Goal: Task Accomplishment & Management: Complete application form

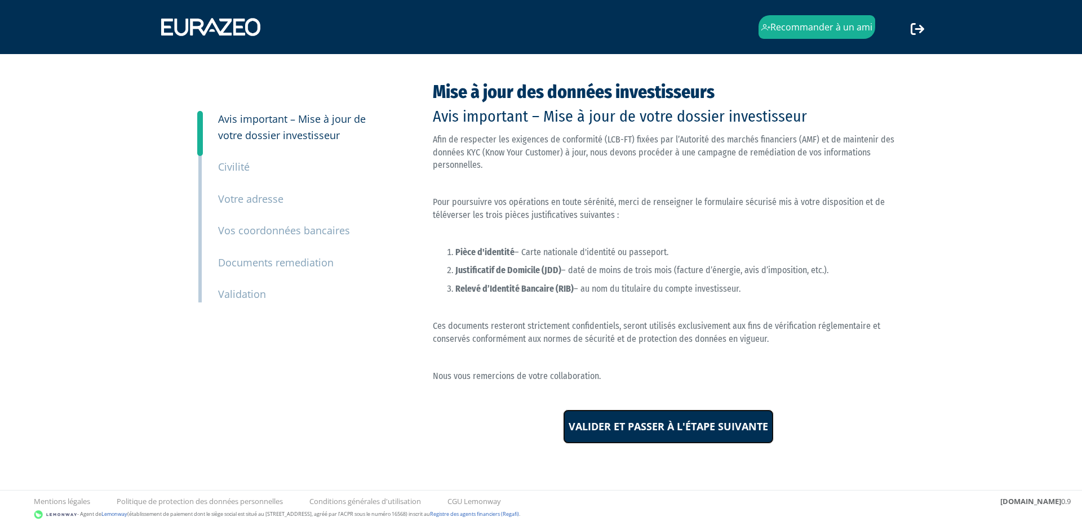
click at [694, 432] on input "Valider et passer à l'étape suivante" at bounding box center [668, 427] width 211 height 35
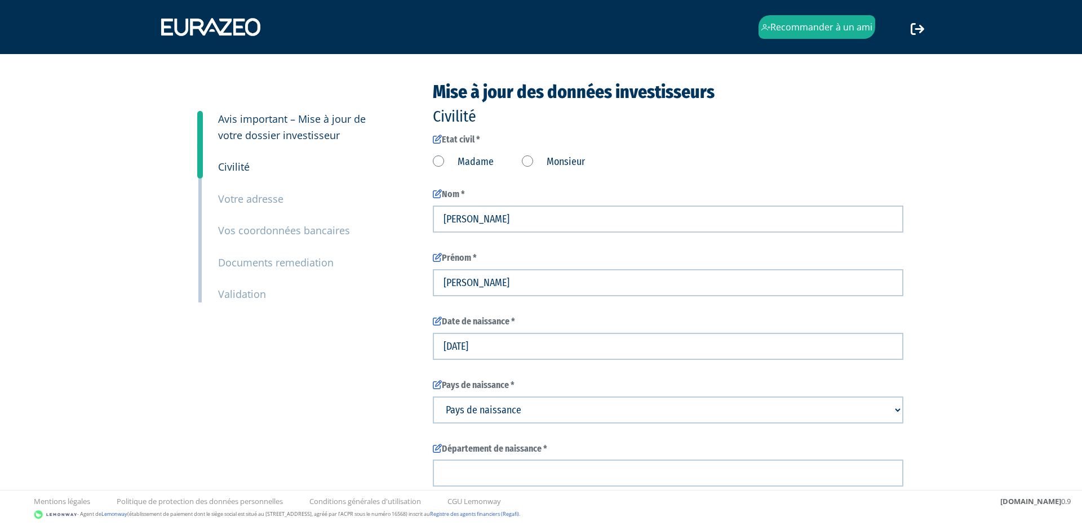
click at [526, 161] on label "Monsieur" at bounding box center [553, 162] width 63 height 15
click at [0, 0] on input "Monsieur" at bounding box center [0, 0] width 0 height 0
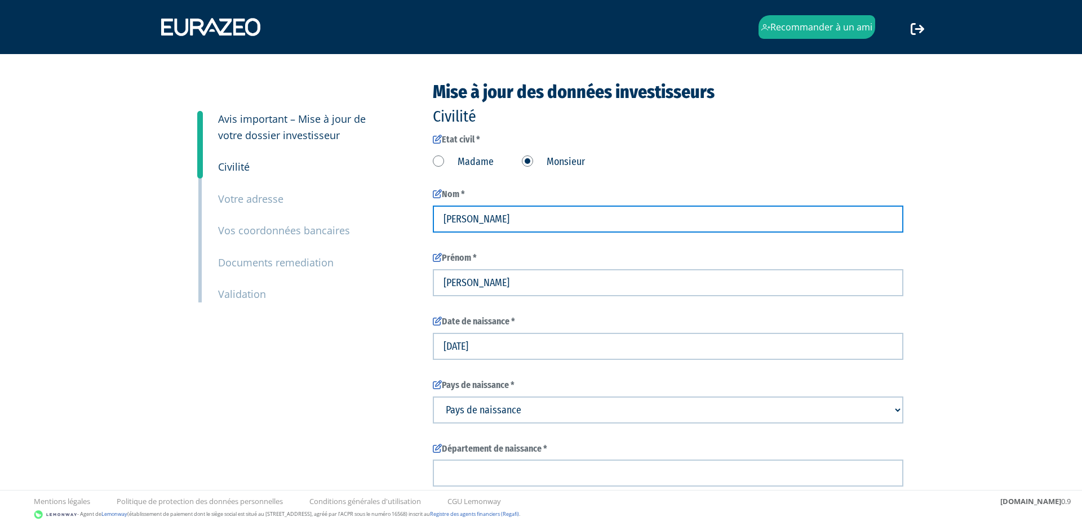
click at [509, 214] on input "DANA" at bounding box center [668, 219] width 471 height 27
type input "jorge"
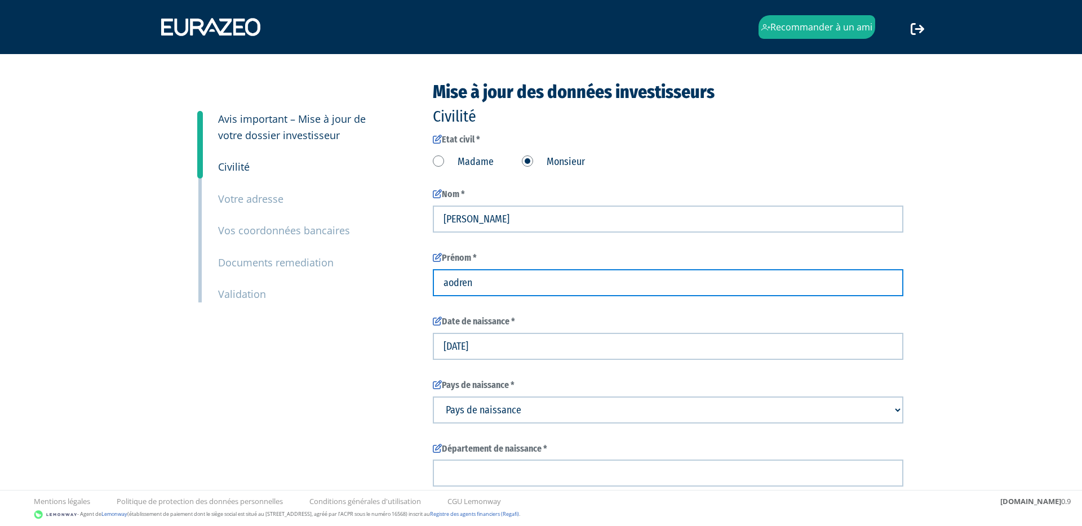
type input "aodren"
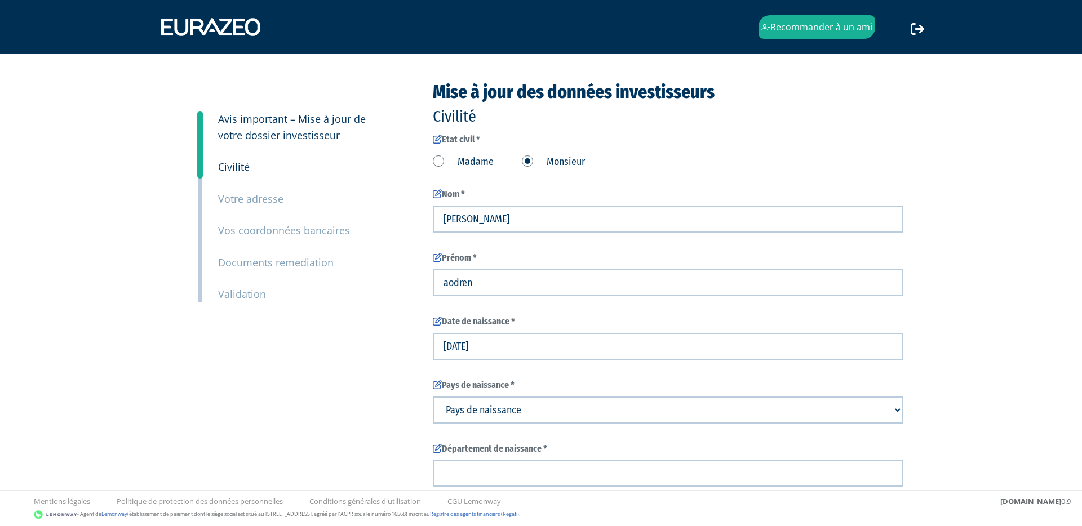
click at [373, 376] on div "3 Avis important – Mise à jour de votre dossier investisseur 4 Civilité 5 Votre…" at bounding box center [541, 424] width 708 height 684
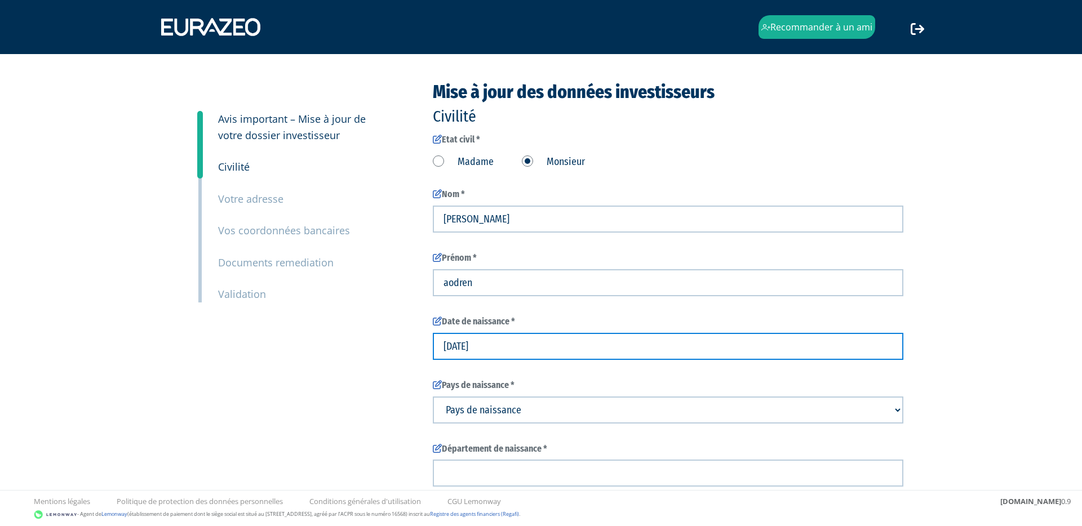
click at [468, 347] on input "04/01/1999" at bounding box center [668, 346] width 471 height 27
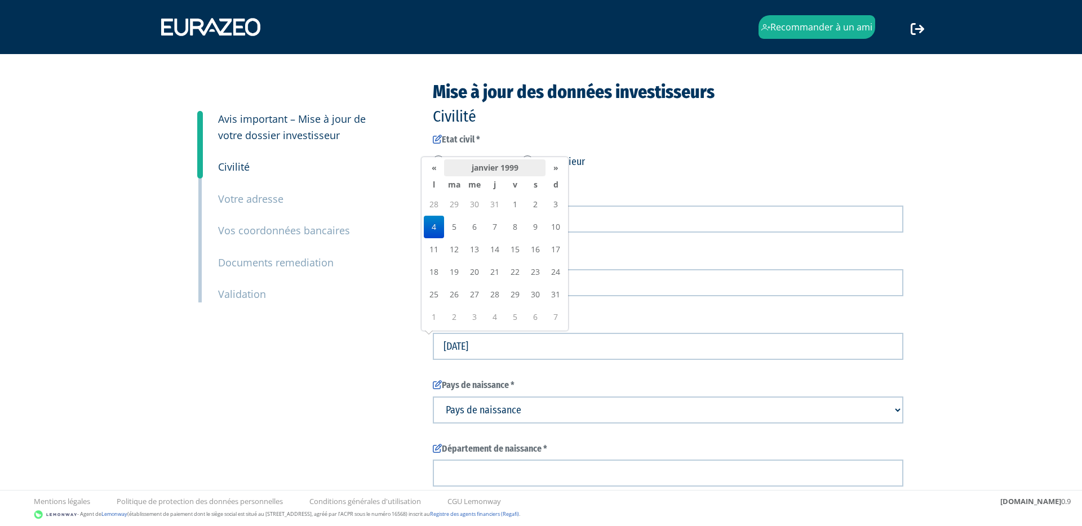
click at [509, 170] on th "janvier 1999" at bounding box center [494, 167] width 101 height 17
click at [472, 215] on th "1999" at bounding box center [476, 211] width 82 height 17
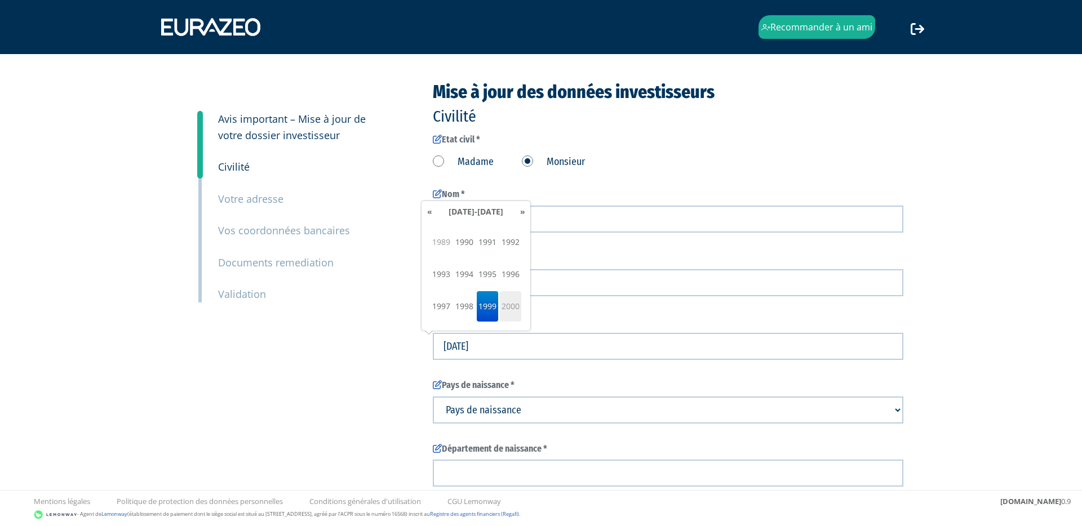
click at [515, 308] on span "2000" at bounding box center [510, 306] width 21 height 30
click at [478, 206] on th "2000" at bounding box center [476, 211] width 82 height 17
click at [472, 215] on th "2000-2009" at bounding box center [476, 211] width 82 height 17
click at [442, 245] on span "1990" at bounding box center [441, 242] width 21 height 30
click at [512, 273] on span "1996" at bounding box center [510, 274] width 21 height 30
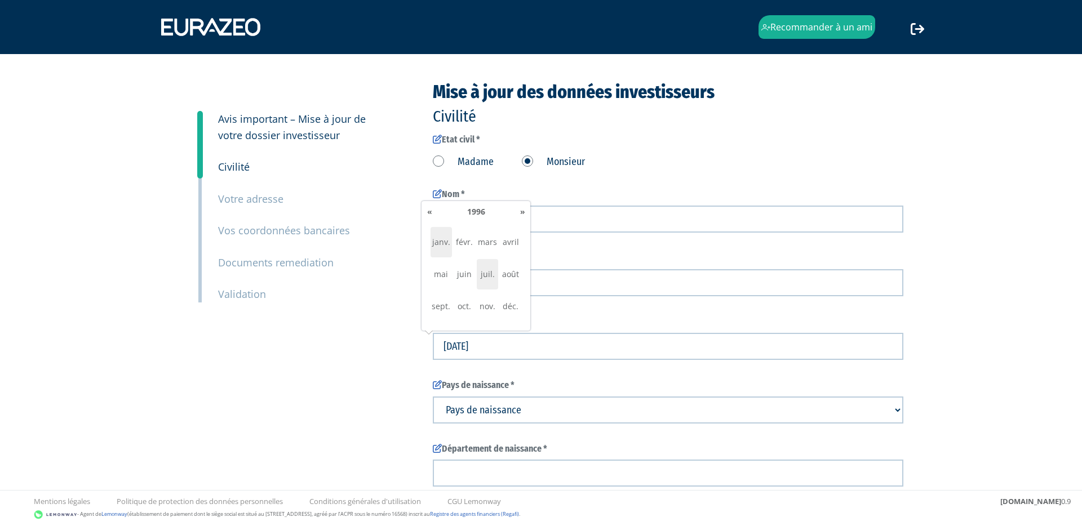
click at [495, 277] on span "juil." at bounding box center [487, 274] width 21 height 30
click at [556, 226] on td "7" at bounding box center [556, 227] width 20 height 23
type input "07/07/1996"
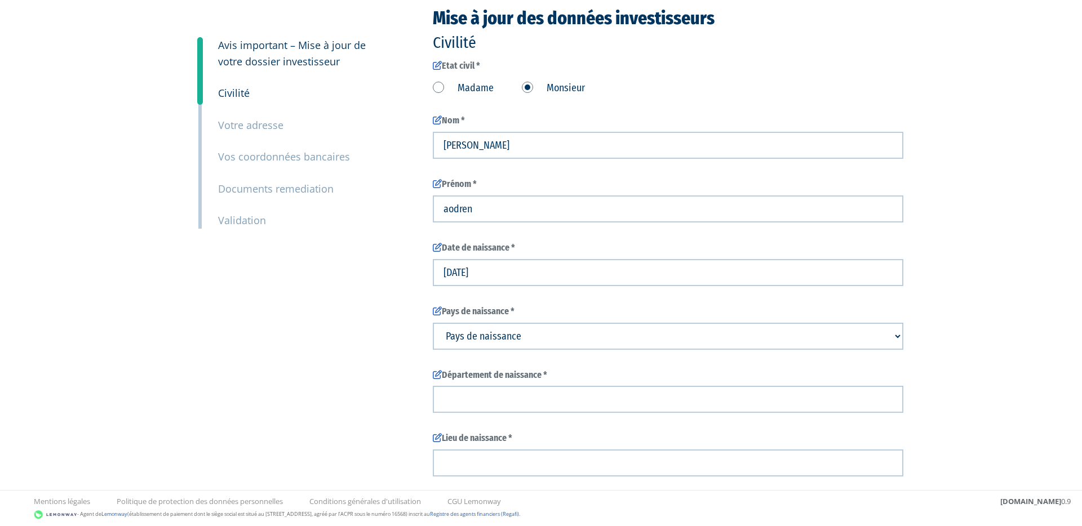
scroll to position [97, 0]
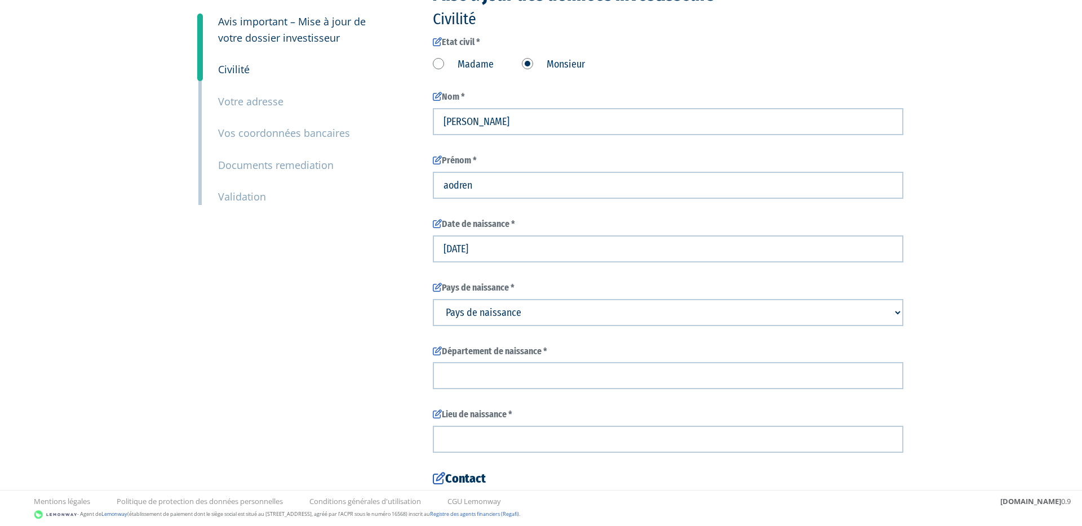
click at [554, 311] on select "Pays de naissance Afghanistan Afrique du Sud Albanie Algérie Allemagne Andorre" at bounding box center [668, 312] width 471 height 27
select select "75"
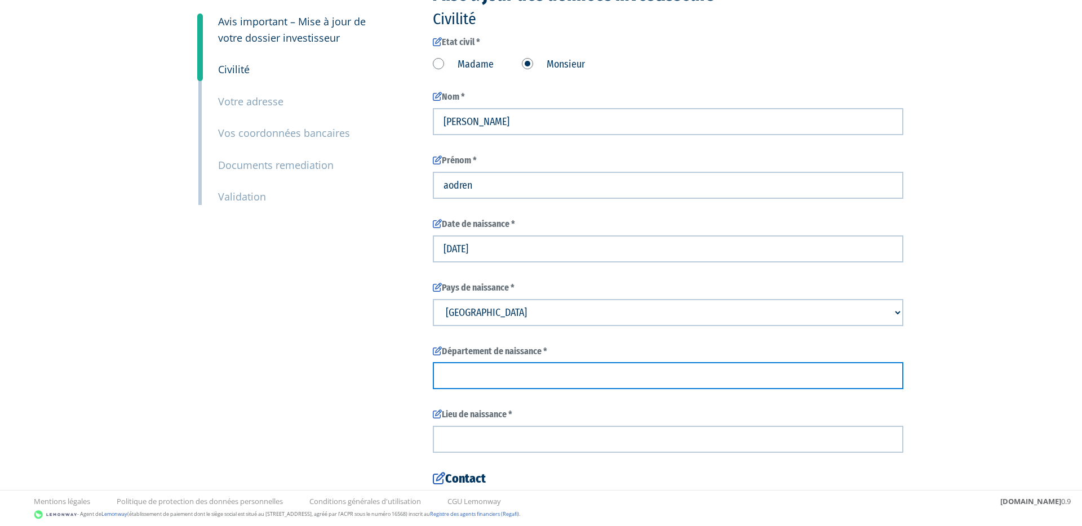
click at [508, 373] on input "text" at bounding box center [668, 375] width 471 height 27
type input "95"
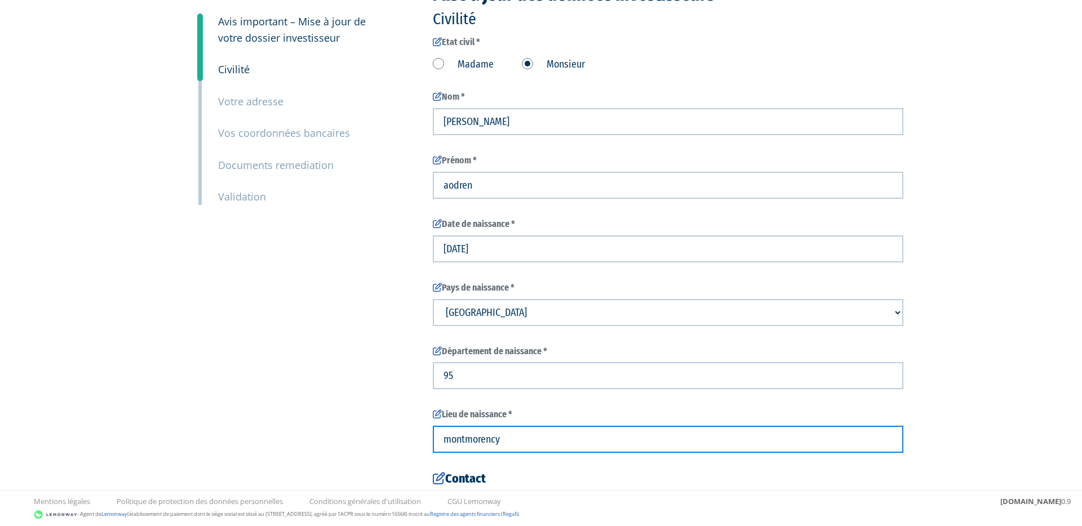
type input "montmorency"
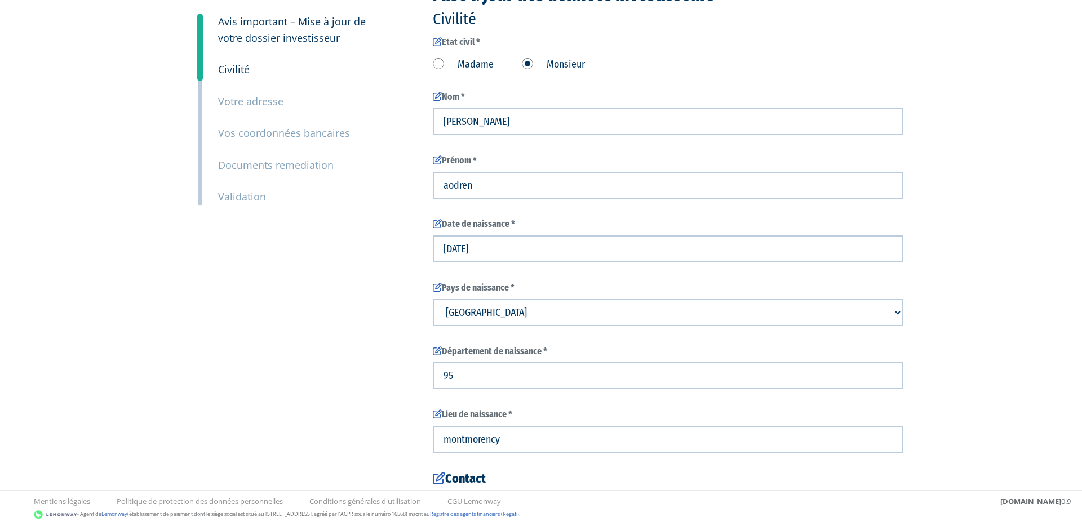
click at [375, 391] on div "3 Avis important – Mise à jour de votre dossier investisseur 4 Civilité 5 Votre…" at bounding box center [541, 327] width 708 height 684
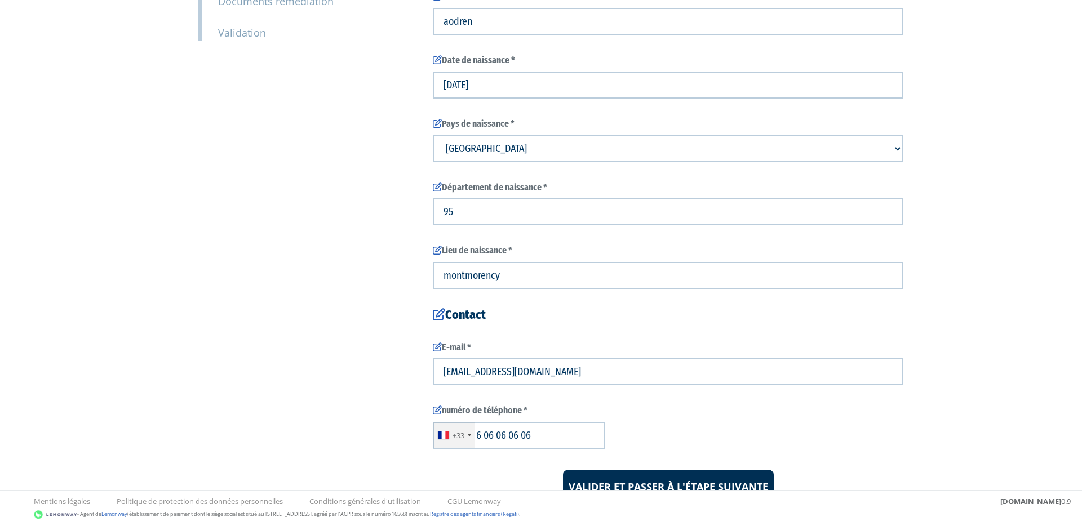
scroll to position [313, 0]
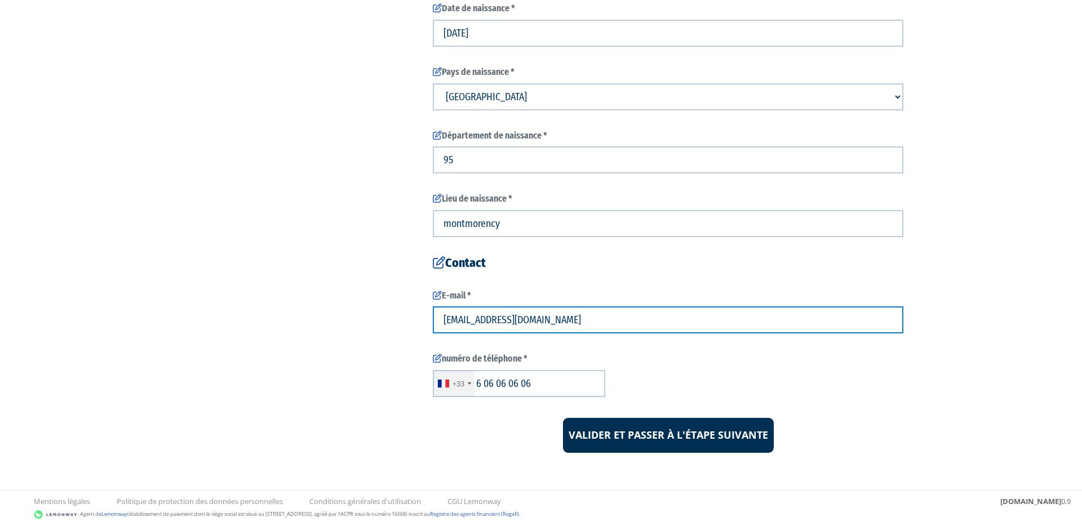
drag, startPoint x: 539, startPoint y: 316, endPoint x: 416, endPoint y: 316, distance: 122.9
click at [416, 316] on div "3 Avis important – Mise à jour de votre dossier investisseur 4 Civilité 5 Votre…" at bounding box center [541, 111] width 708 height 684
type input "aodren.jorge@gmail.com"
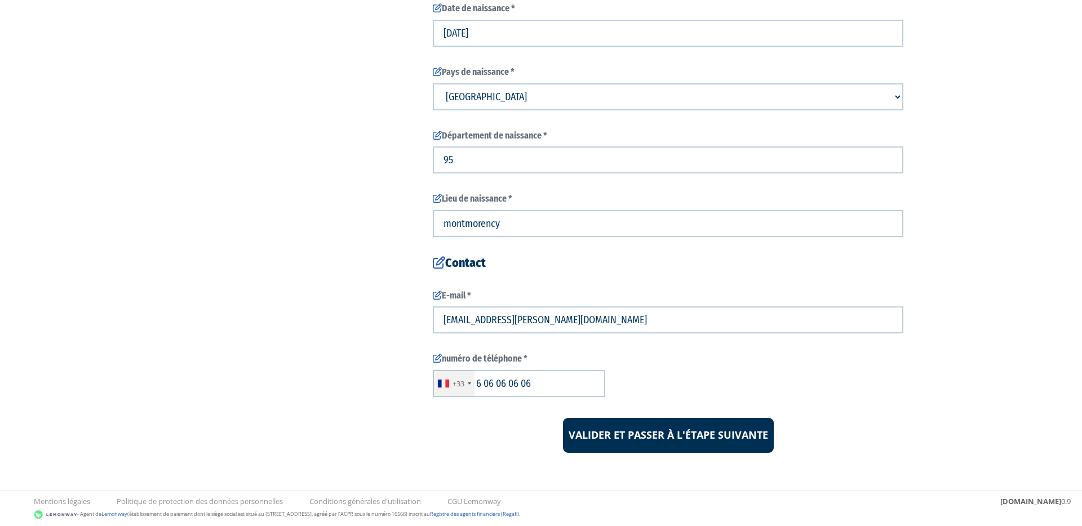
click at [332, 375] on div "3 Avis important – Mise à jour de votre dossier investisseur 4 Civilité 5 Votre…" at bounding box center [541, 111] width 708 height 684
click at [626, 438] on input "Valider et passer à l'étape suivante" at bounding box center [668, 435] width 211 height 35
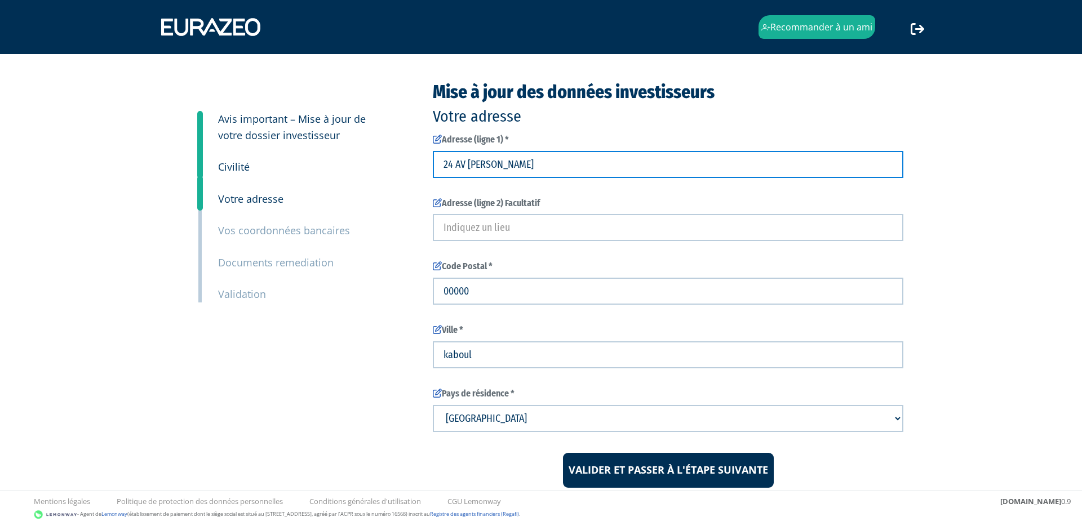
click at [562, 167] on input "24 AV [PERSON_NAME]" at bounding box center [668, 164] width 471 height 27
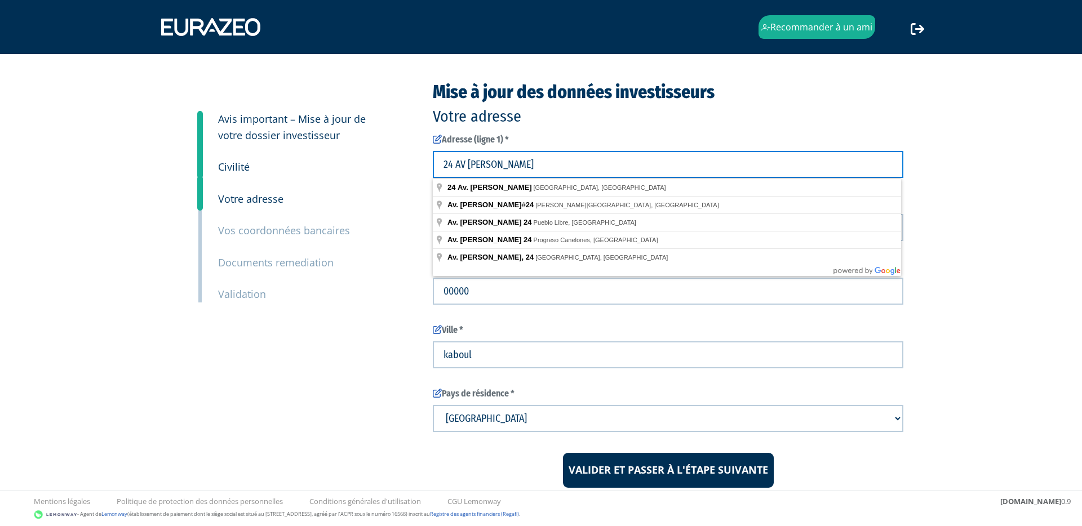
click at [562, 167] on input "24 AV [PERSON_NAME]" at bounding box center [668, 164] width 471 height 27
click at [562, 167] on input "24 AV SIMON BOLIVAR" at bounding box center [668, 164] width 471 height 27
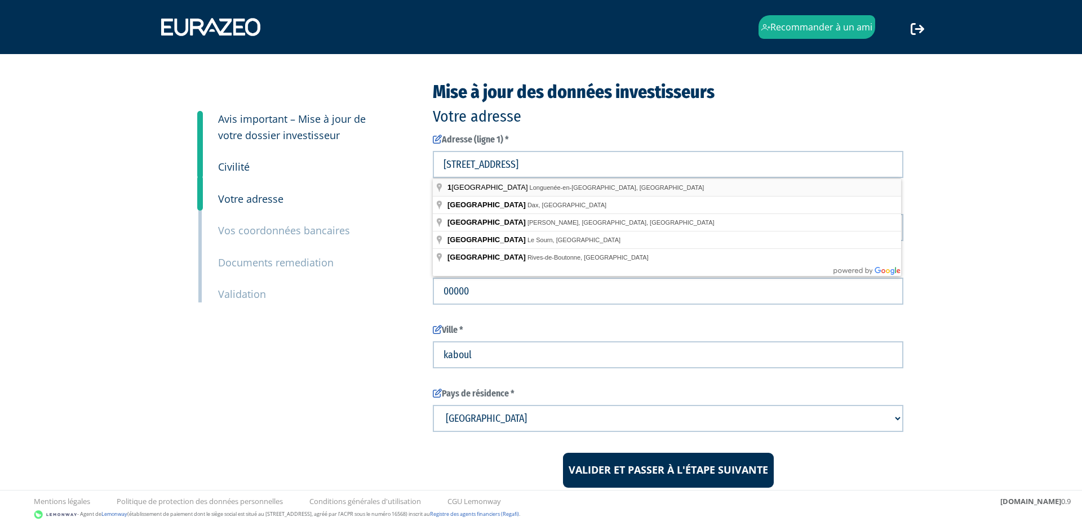
type input "1 Rue des Oiseaux, Longuenée-en-Anjou, France"
type input "Longuenée-en-Anjou"
type input "49770"
type input "1 Rue des Oiseaux"
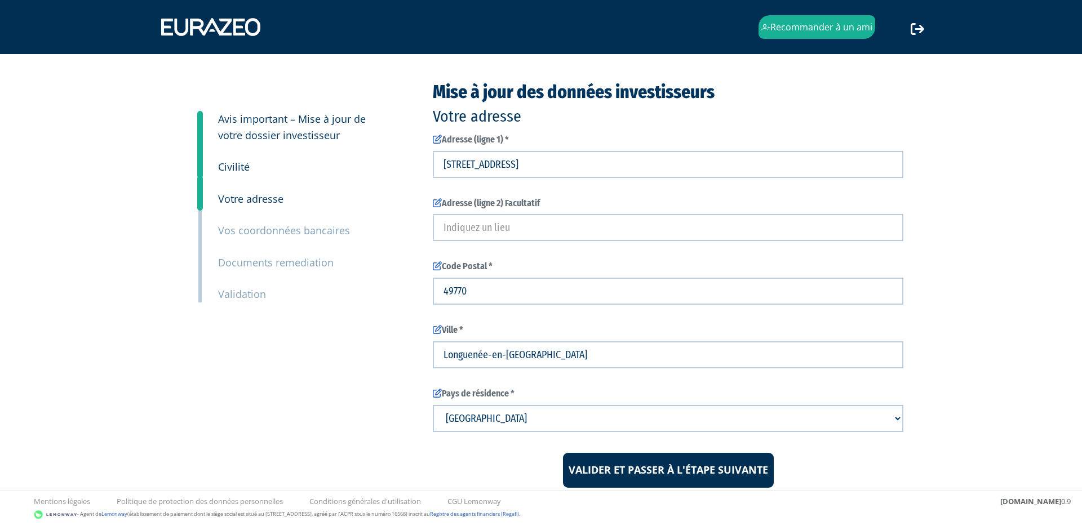
click at [588, 423] on select "Pays de résidence Afghanistan Afrique du Sud Albanie Algérie Allemagne Andorre" at bounding box center [668, 418] width 471 height 27
select select "75"
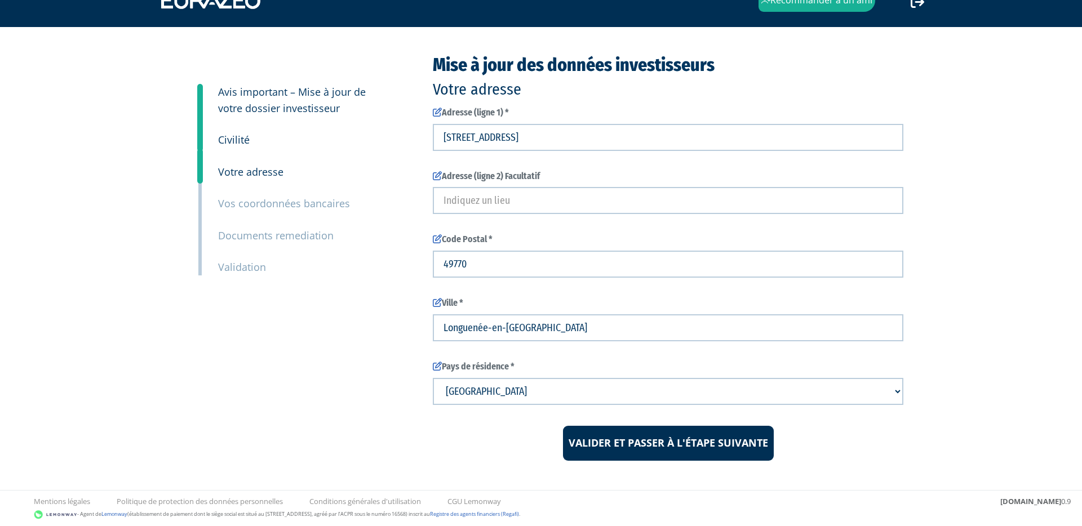
scroll to position [35, 0]
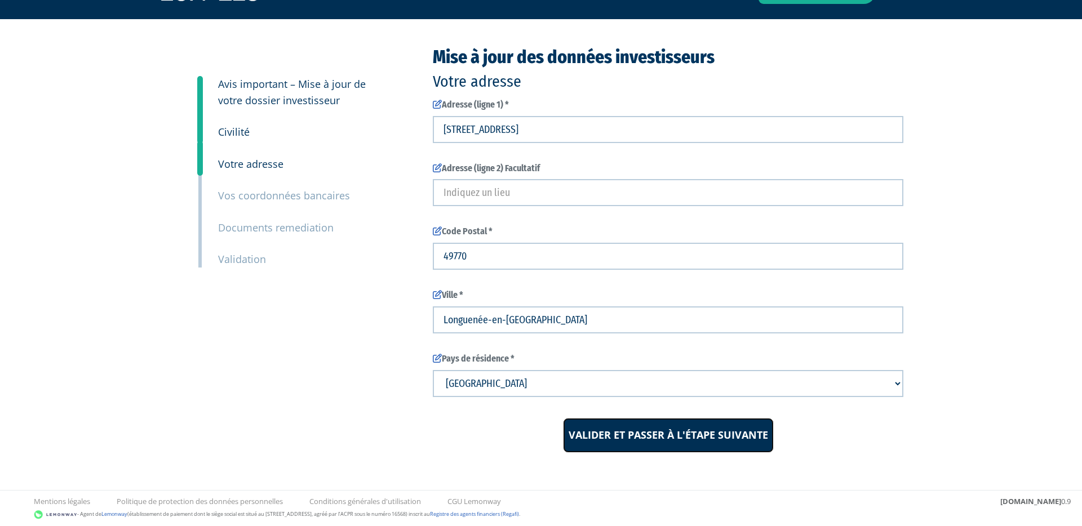
click at [663, 433] on input "Valider et passer à l'étape suivante" at bounding box center [668, 435] width 211 height 35
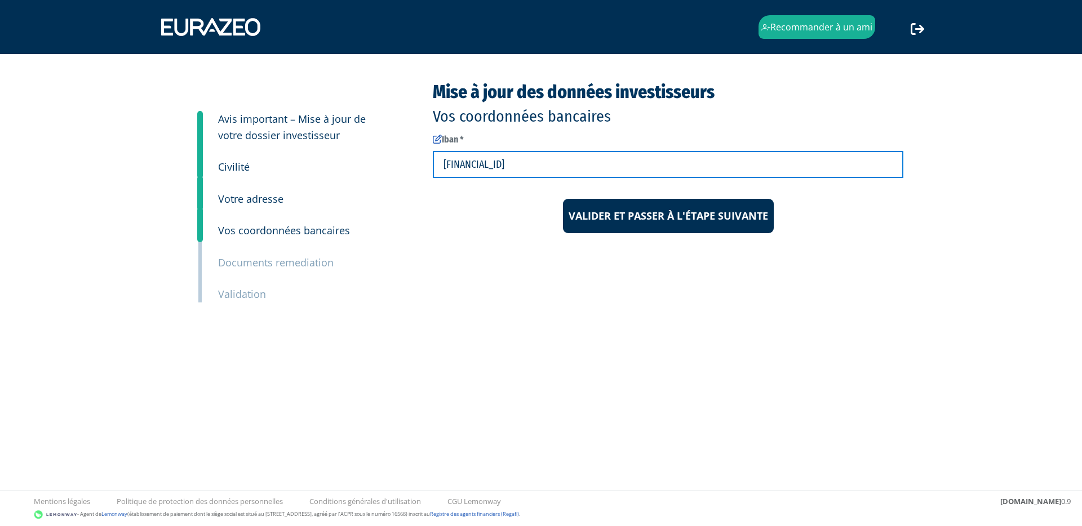
click at [505, 169] on input "FR7610278001110002007680344" at bounding box center [668, 164] width 471 height 27
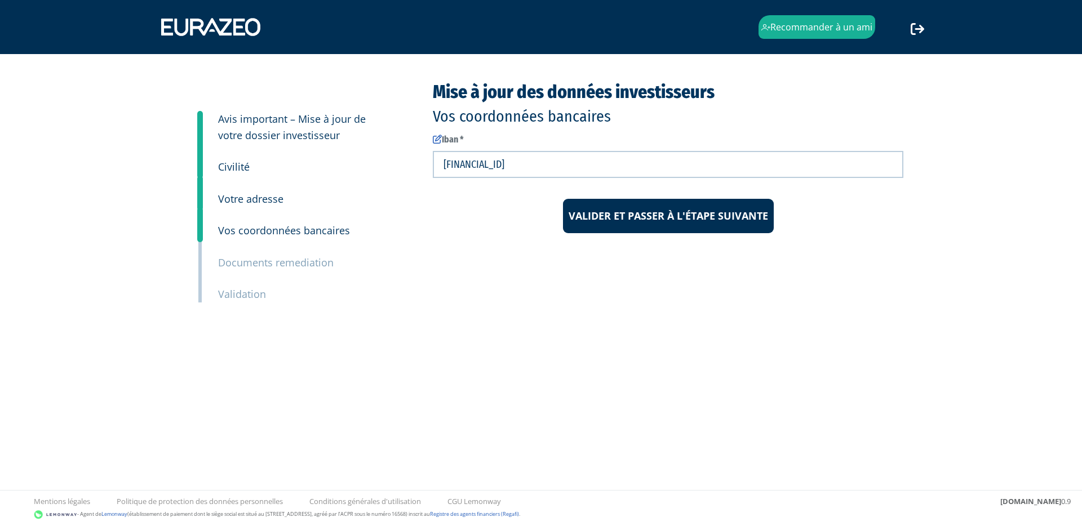
click at [593, 162] on input "FR7610278001110002007680344" at bounding box center [668, 164] width 471 height 27
paste input "1751 5000 9204 1130 8150 206"
click at [569, 162] on input "FR76 1751 5000 9204 1130 8150 206" at bounding box center [668, 164] width 471 height 27
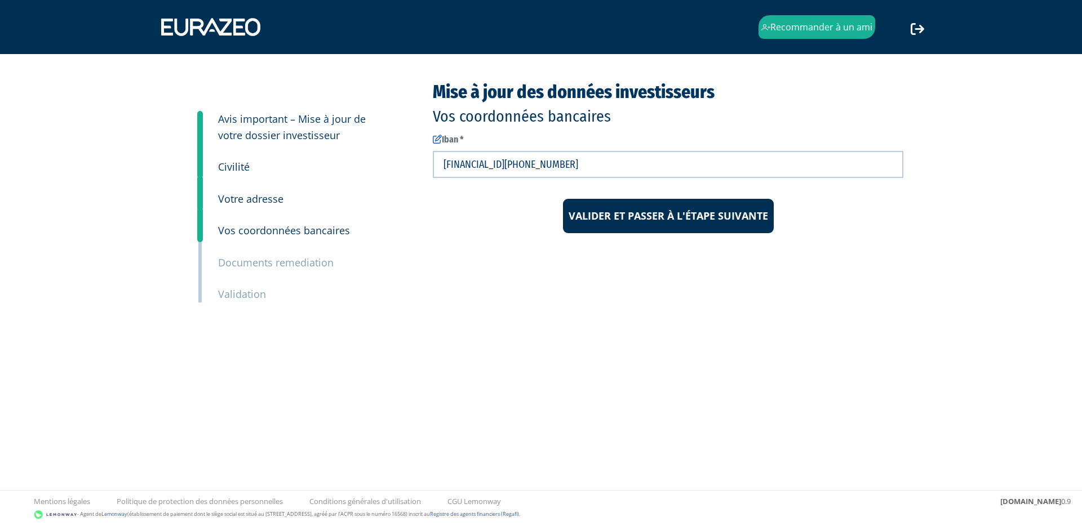
click at [549, 165] on input "FR76 1751 5000 9204 1130 8150206" at bounding box center [668, 164] width 471 height 27
click at [527, 163] on input "FR76 1751 5000 9204 11308150206" at bounding box center [668, 164] width 471 height 27
click at [507, 162] on input "FR76 1751 5000 920411308150206" at bounding box center [668, 164] width 471 height 27
click at [482, 162] on input "FR76 1751 5000920411308150206" at bounding box center [668, 164] width 471 height 27
click at [464, 161] on input "FR76 17515000920411308150206" at bounding box center [668, 164] width 471 height 27
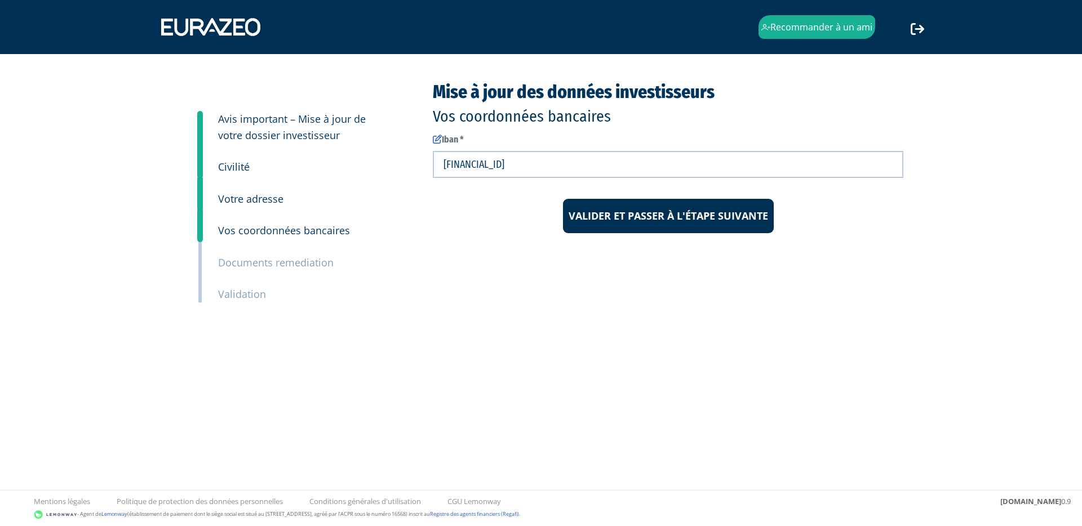
type input "FR7617515000920411308150206"
click at [638, 214] on input "Valider et passer à l'étape suivante" at bounding box center [668, 216] width 211 height 35
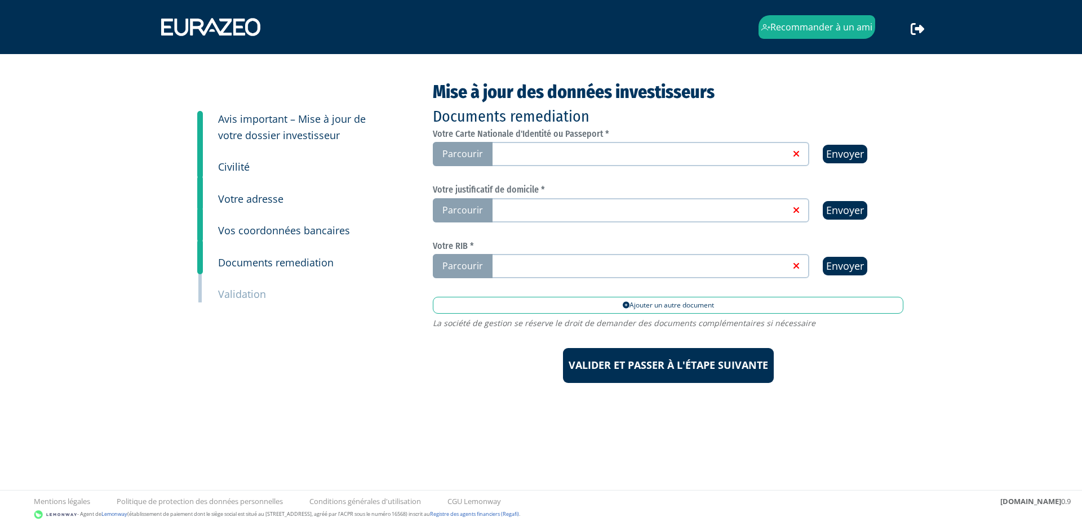
click at [459, 157] on span "Parcourir" at bounding box center [463, 154] width 60 height 24
click at [0, 0] on input "Parcourir" at bounding box center [0, 0] width 0 height 0
click at [459, 201] on span "Parcourir" at bounding box center [463, 210] width 60 height 24
click at [0, 0] on input "Parcourir" at bounding box center [0, 0] width 0 height 0
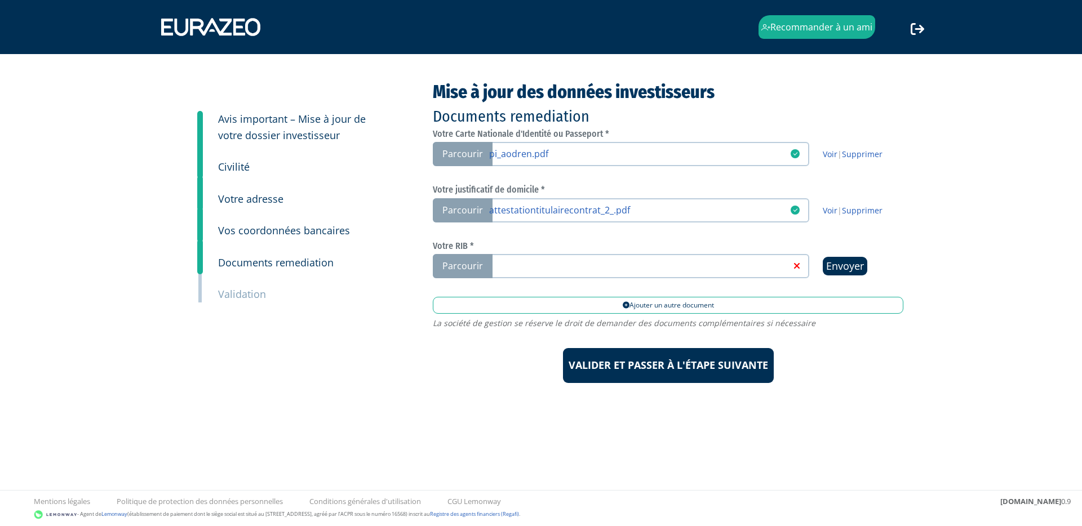
click at [469, 266] on span "Parcourir" at bounding box center [463, 266] width 60 height 24
click at [0, 0] on input "Parcourir" at bounding box center [0, 0] width 0 height 0
click at [175, 405] on div "Recommander à un ami Déconnexion" at bounding box center [541, 205] width 1082 height 411
click at [214, 376] on div "3 Avis important – Mise à jour de votre dossier investisseur 4 Civilité 5 Votre…" at bounding box center [541, 232] width 708 height 301
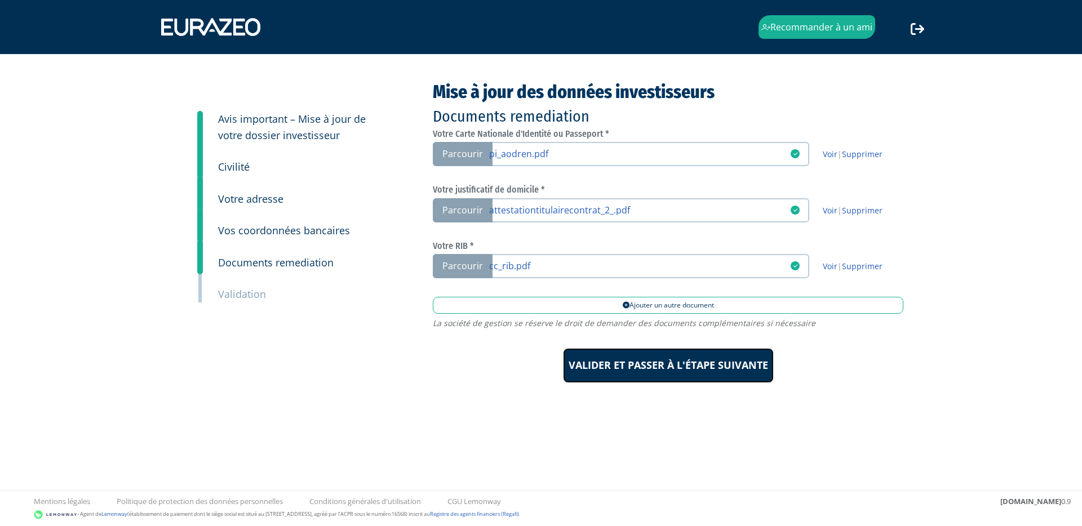
click at [615, 362] on input "Valider et passer à l'étape suivante" at bounding box center [668, 365] width 211 height 35
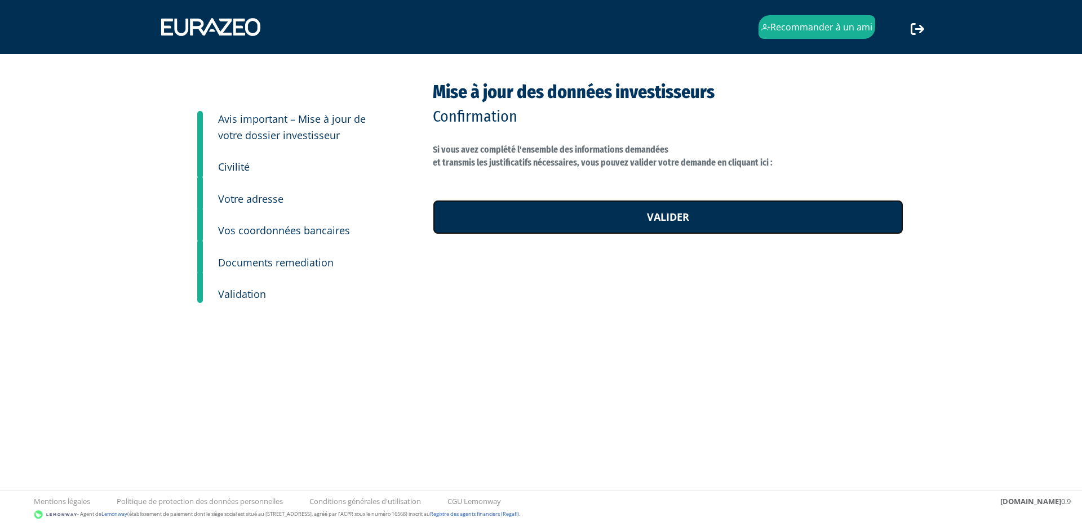
click at [632, 218] on link "Valider" at bounding box center [668, 217] width 471 height 35
